Goal: Task Accomplishment & Management: Use online tool/utility

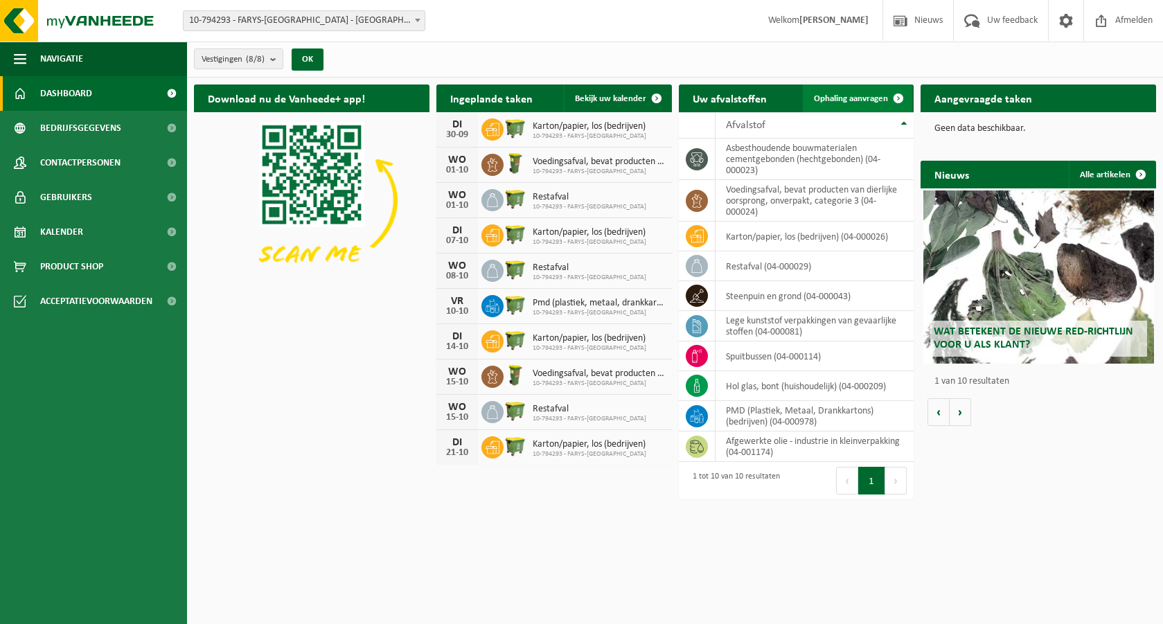
click at [831, 98] on span "Ophaling aanvragen" at bounding box center [851, 98] width 74 height 9
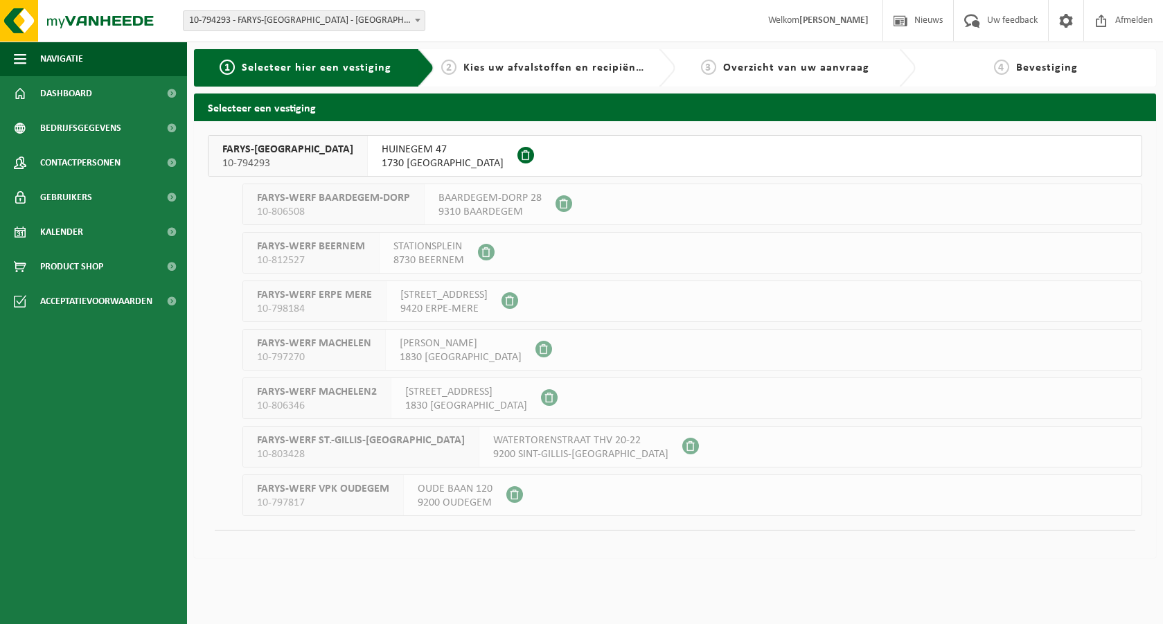
click at [253, 161] on span "10-794293" at bounding box center [287, 164] width 131 height 14
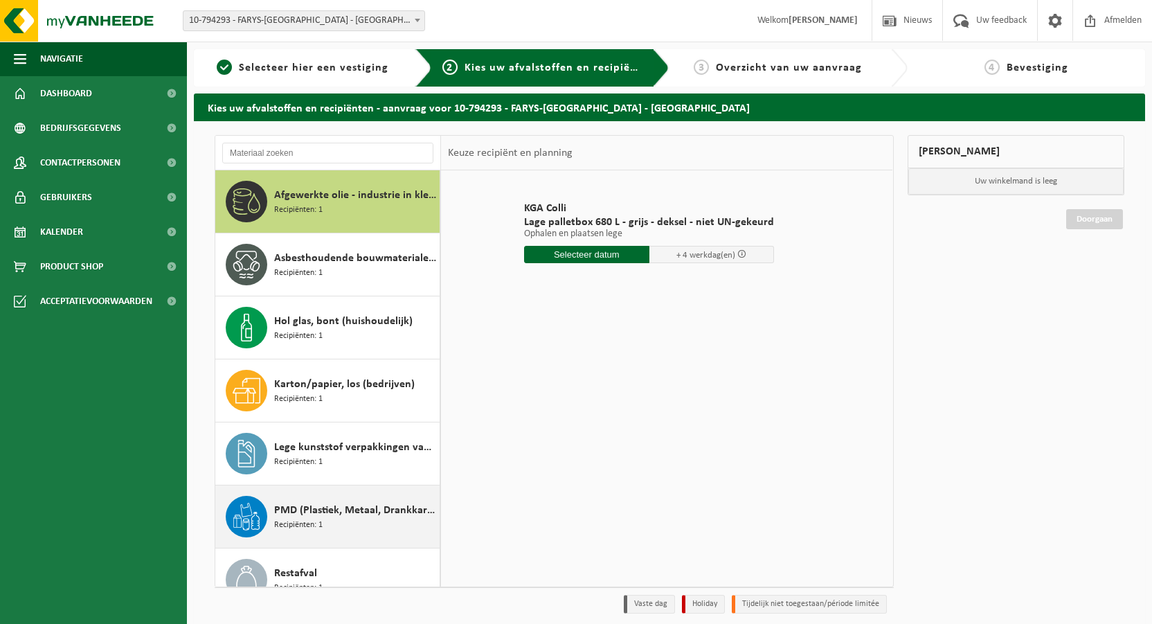
scroll to position [208, 0]
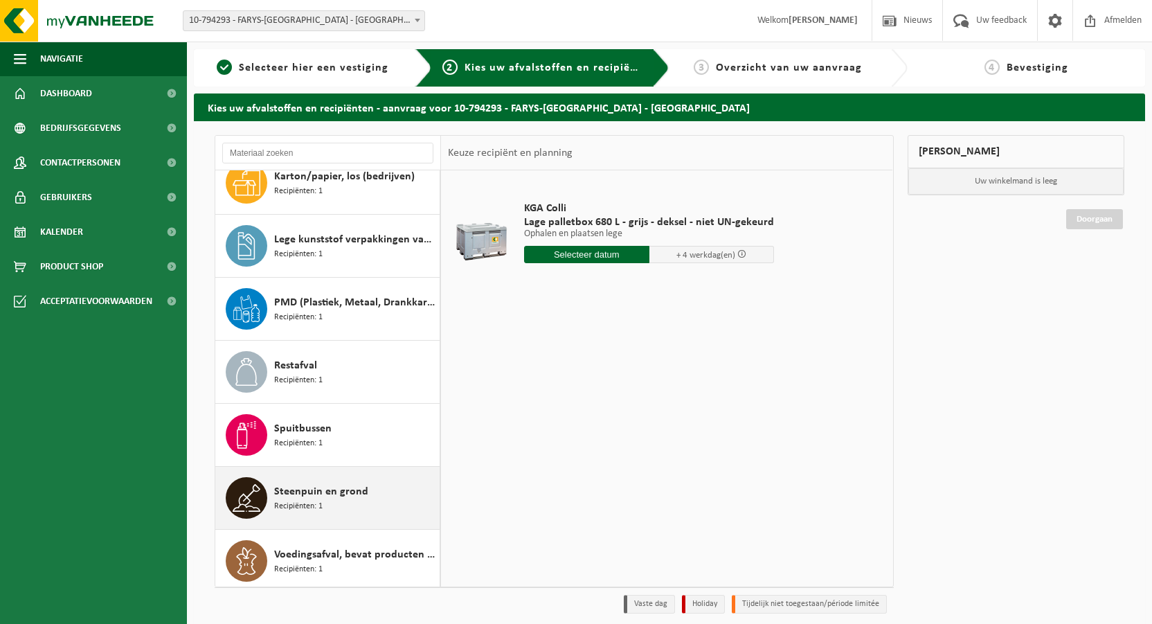
click at [298, 491] on span "Steenpuin en grond" at bounding box center [321, 491] width 94 height 17
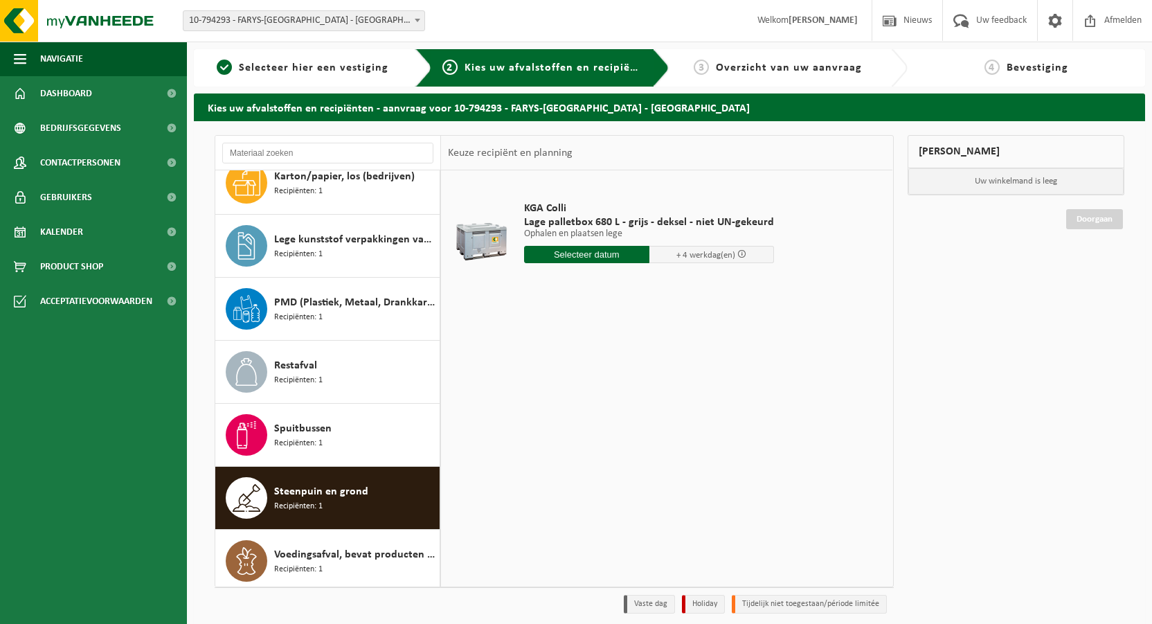
scroll to position [213, 0]
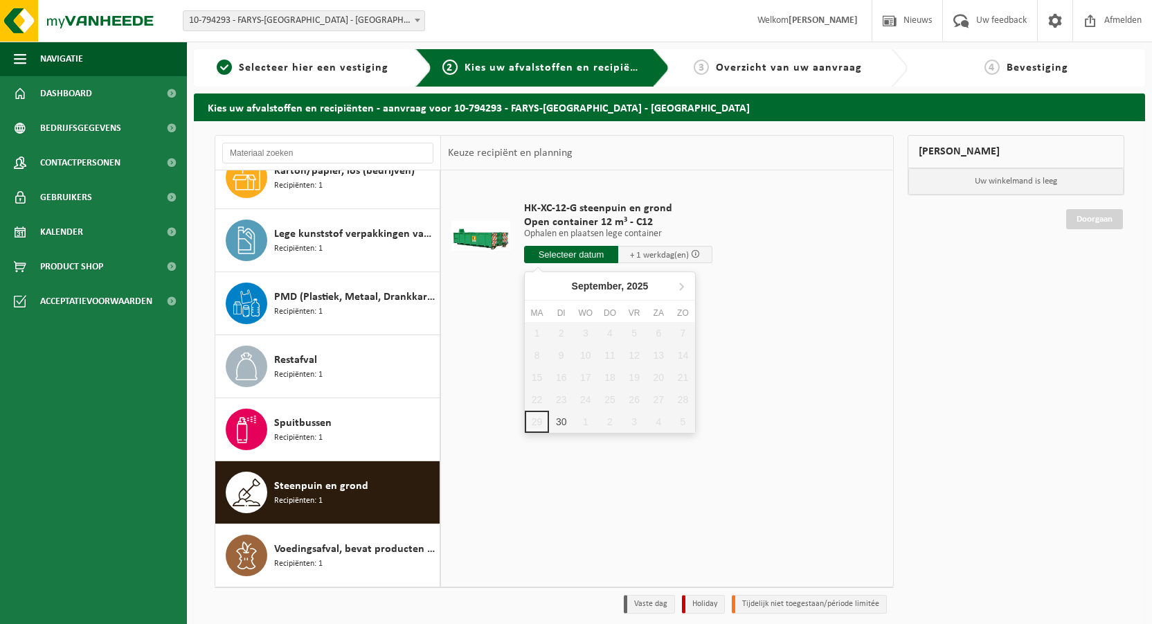
click at [606, 251] on input "text" at bounding box center [571, 254] width 94 height 17
click at [553, 427] on div "30" at bounding box center [561, 422] width 24 height 22
type input "Van 2025-09-30"
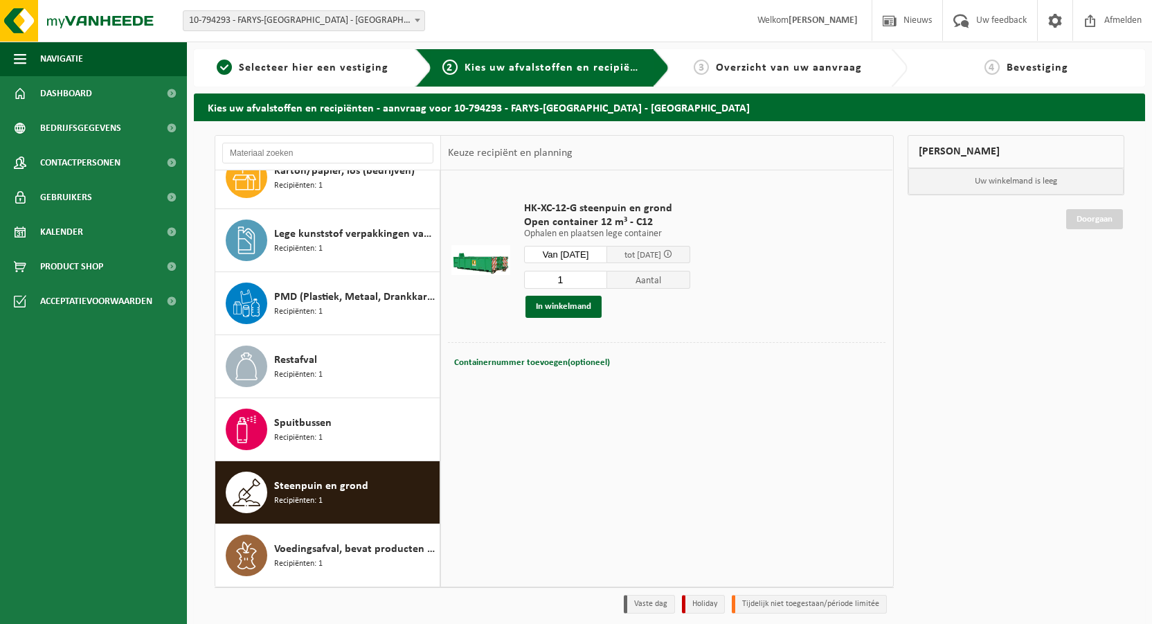
scroll to position [53, 0]
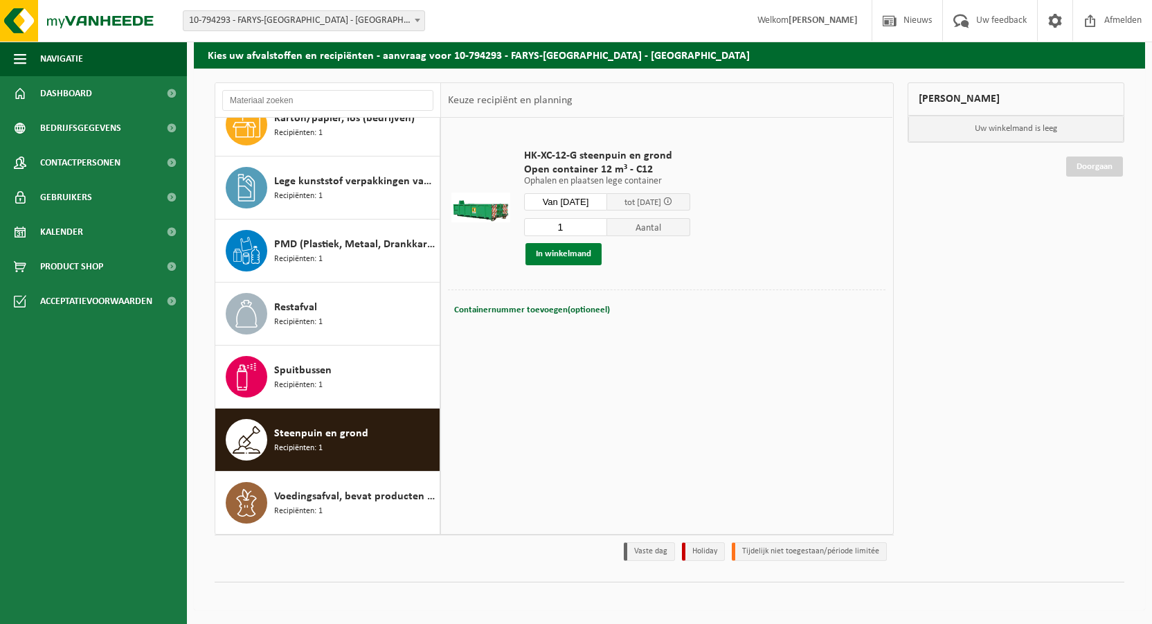
click at [556, 256] on button "In winkelmand" at bounding box center [564, 254] width 76 height 22
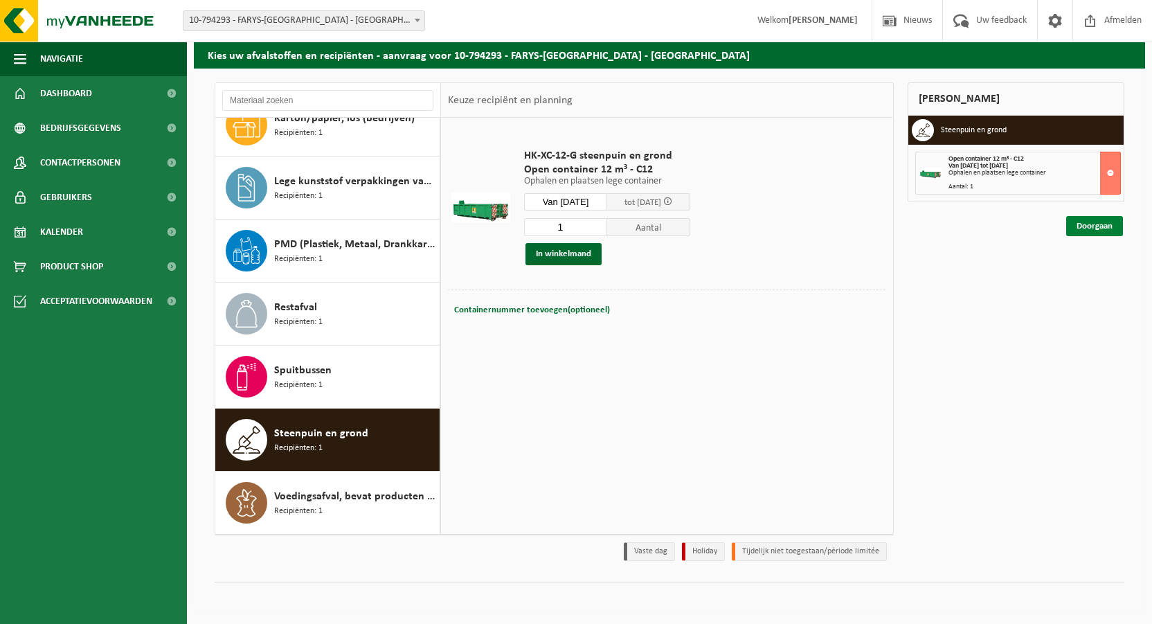
click at [1105, 228] on link "Doorgaan" at bounding box center [1094, 226] width 57 height 20
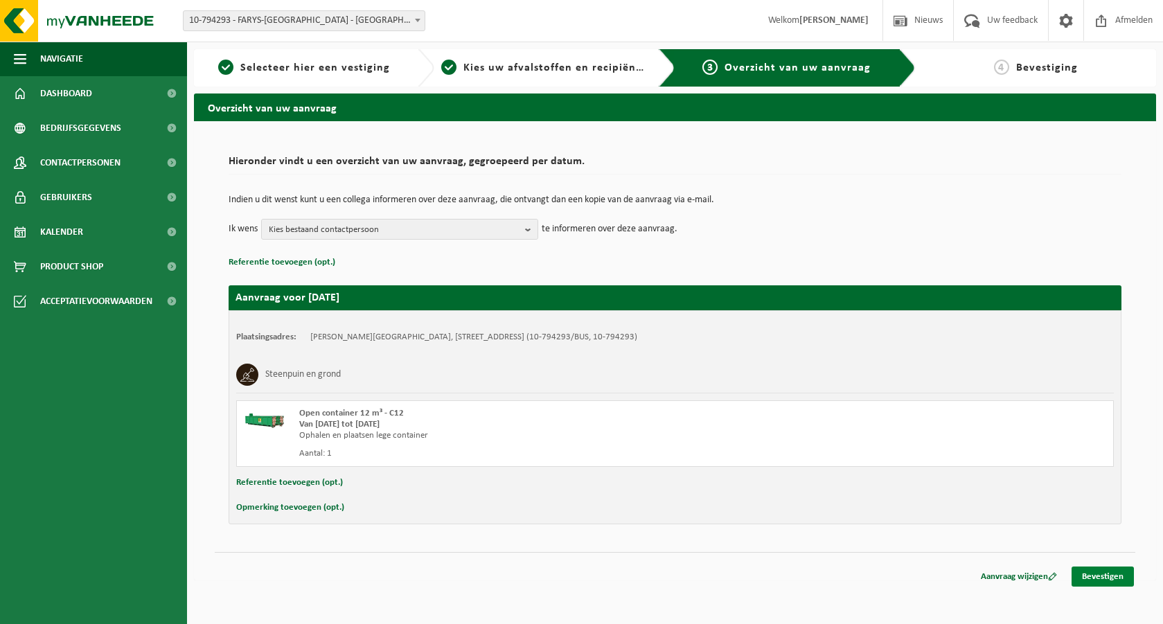
click at [1109, 580] on link "Bevestigen" at bounding box center [1102, 576] width 62 height 20
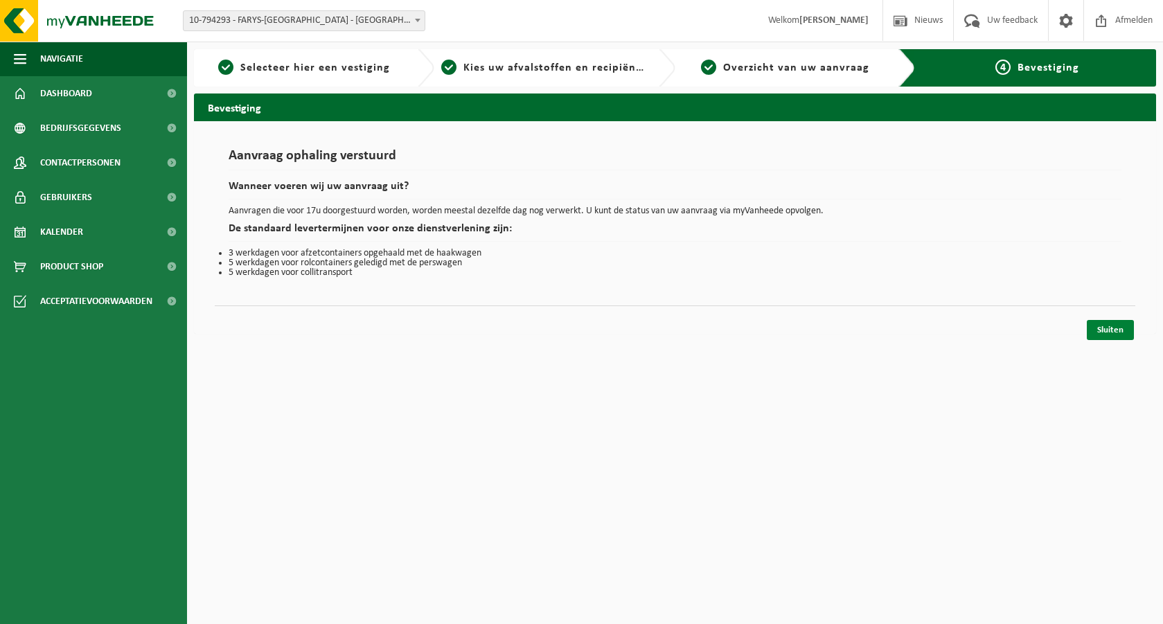
click at [1100, 328] on link "Sluiten" at bounding box center [1110, 330] width 47 height 20
